Goal: Task Accomplishment & Management: Use online tool/utility

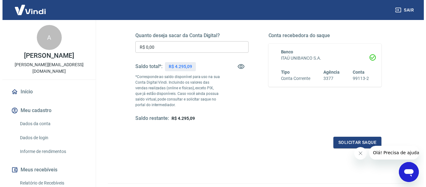
scroll to position [94, 0]
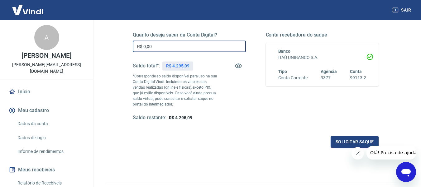
click at [190, 46] on input "R$ 0,00" at bounding box center [189, 47] width 113 height 12
type input "R$ 4.295,09"
click at [347, 143] on button "Solicitar saque" at bounding box center [355, 142] width 48 height 12
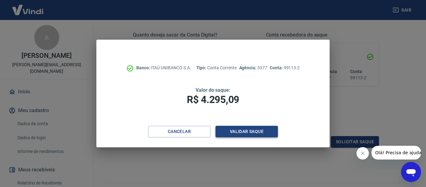
click at [253, 133] on button "Validar saque" at bounding box center [247, 132] width 62 height 12
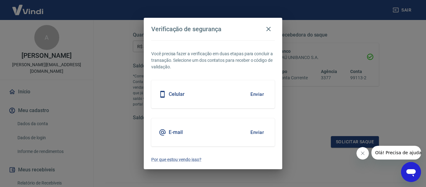
click at [254, 132] on button "Enviar" at bounding box center [257, 132] width 20 height 13
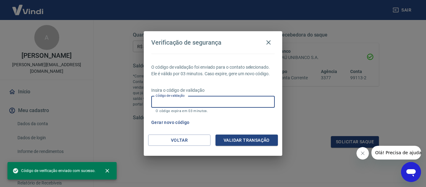
click at [237, 107] on input "Código de validação" at bounding box center [213, 102] width 124 height 12
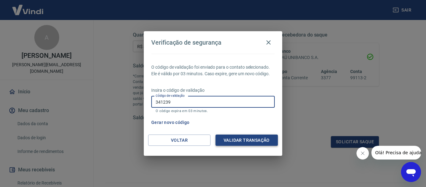
type input "341239"
click at [250, 139] on button "Validar transação" at bounding box center [247, 140] width 62 height 12
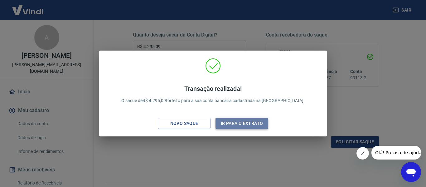
click at [229, 124] on button "Ir para o extrato" at bounding box center [242, 124] width 53 height 12
